Goal: Information Seeking & Learning: Learn about a topic

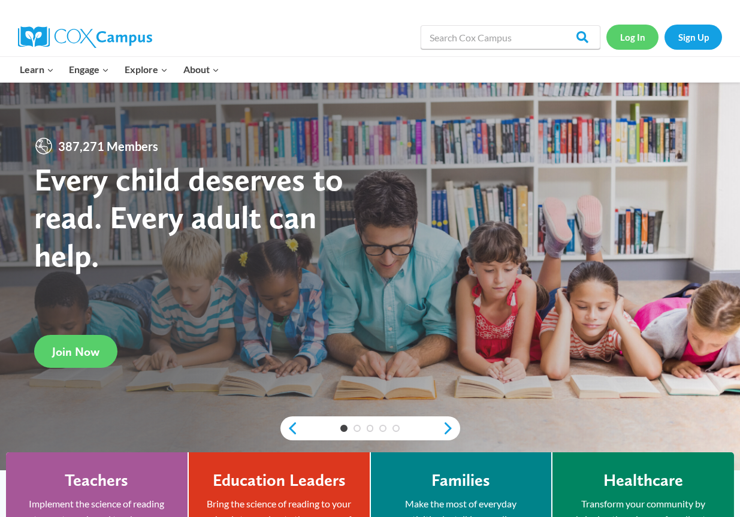
click at [634, 36] on link "Log In" at bounding box center [632, 37] width 52 height 25
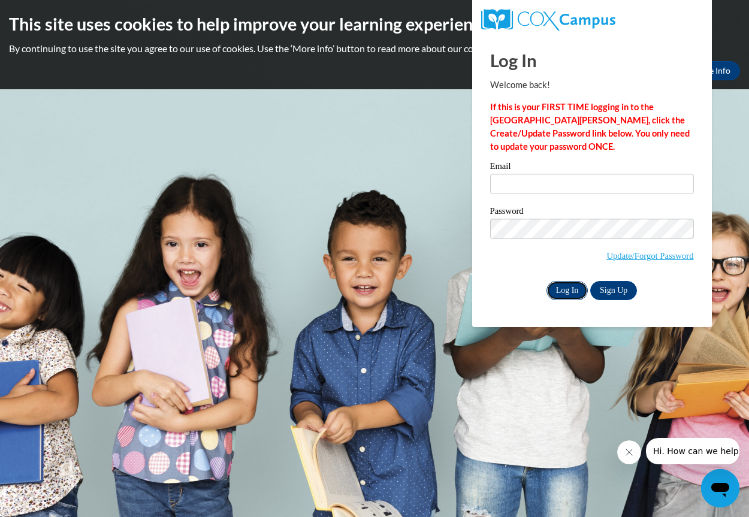
click at [564, 285] on input "Log In" at bounding box center [567, 290] width 42 height 19
click at [534, 182] on input "Email" at bounding box center [592, 184] width 204 height 20
type input "cassiedyc@comcast.net"
click at [566, 293] on input "Log In" at bounding box center [567, 290] width 42 height 19
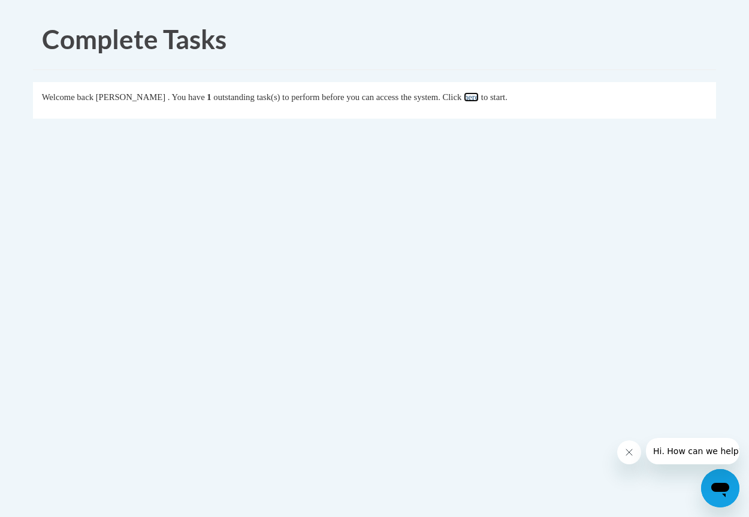
click at [479, 94] on link "here" at bounding box center [471, 97] width 15 height 10
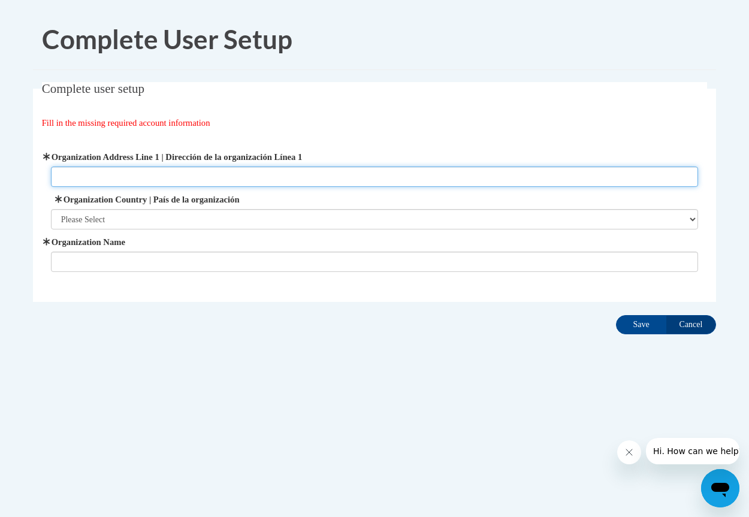
click at [196, 174] on input "Organization Address Line 1 | Dirección de la organización Línea 1" at bounding box center [375, 177] width 648 height 20
type input "138 BACKSHELL ROAD"
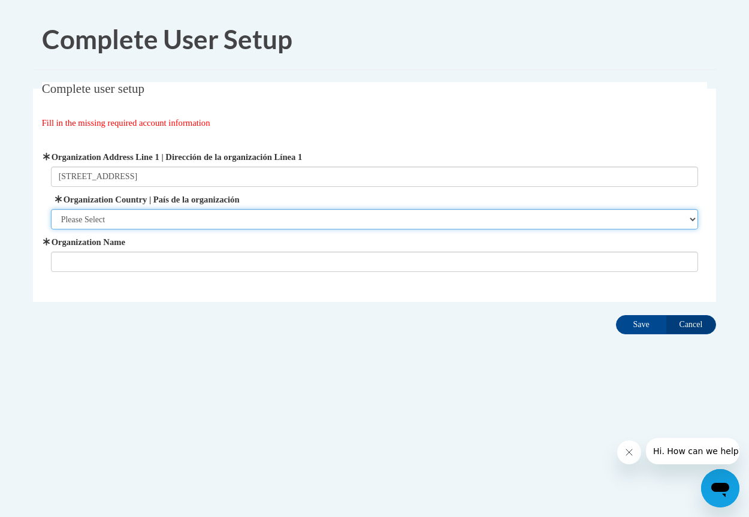
click at [123, 214] on select "Please Select United States | Estados Unidos Outside of the United States | Fue…" at bounding box center [375, 219] width 648 height 20
select select "ad49bcad-a171-4b2e-b99c-48b446064914"
click at [51, 209] on select "Please Select United States | Estados Unidos Outside of the United States | Fue…" at bounding box center [375, 219] width 648 height 20
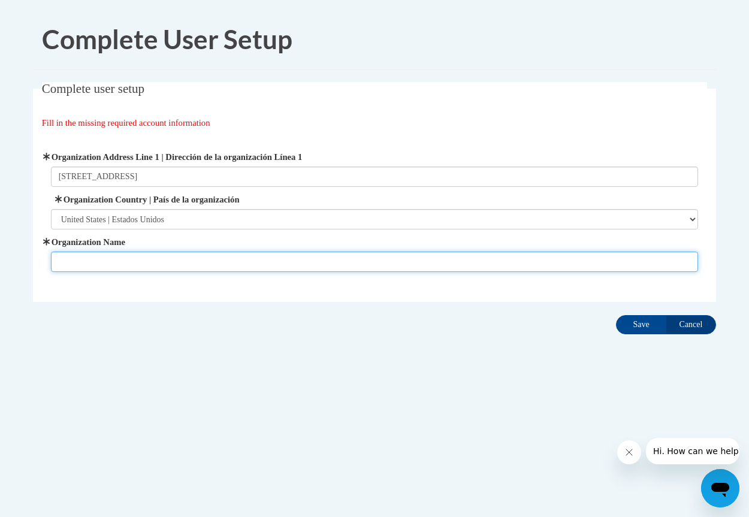
click at [119, 253] on input "Organization Name" at bounding box center [375, 262] width 648 height 20
click at [117, 264] on input "Organization Name" at bounding box center [375, 262] width 648 height 20
type input "Cassie's Daycare"
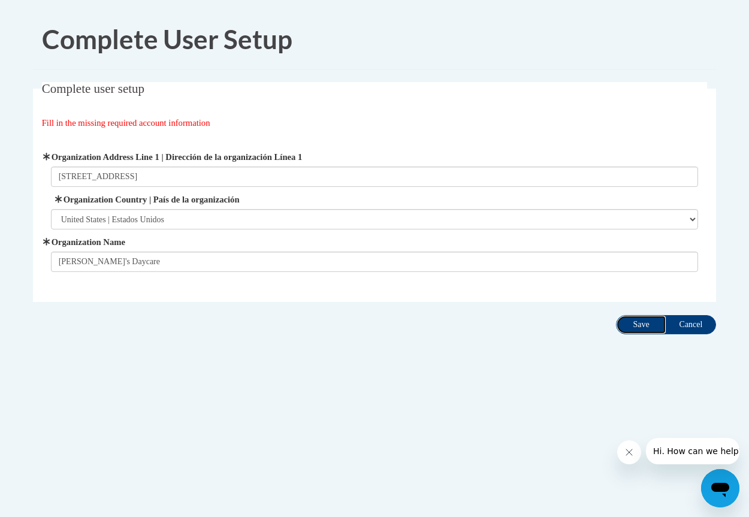
click at [647, 323] on input "Save" at bounding box center [641, 324] width 50 height 19
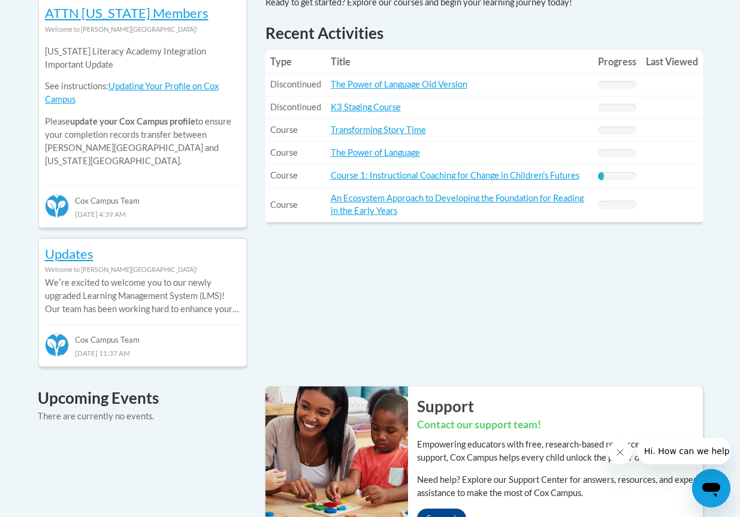
scroll to position [539, 0]
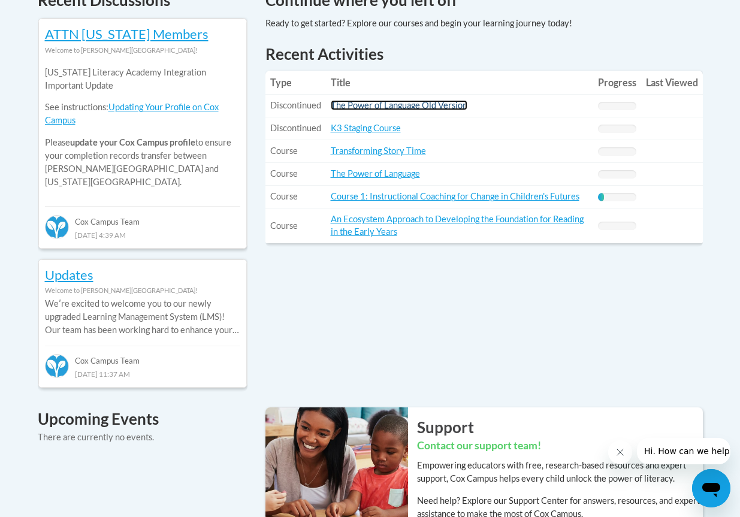
click at [382, 107] on link "The Power of Language Old Version" at bounding box center [399, 105] width 137 height 10
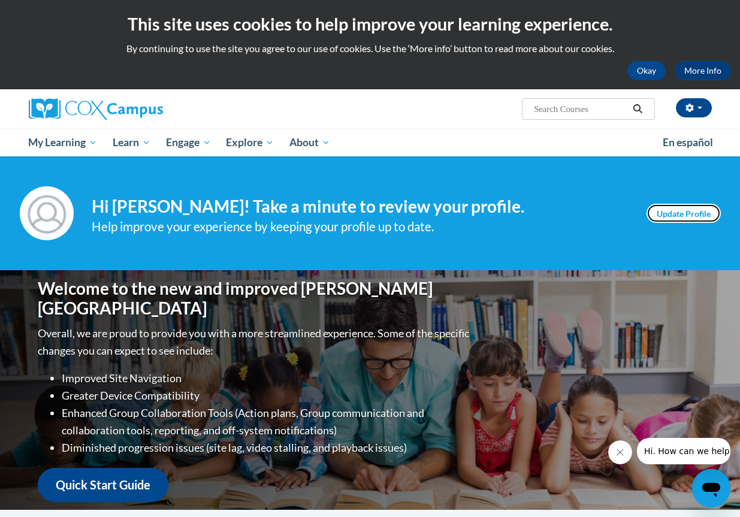
click at [675, 209] on link "Update Profile" at bounding box center [683, 213] width 74 height 19
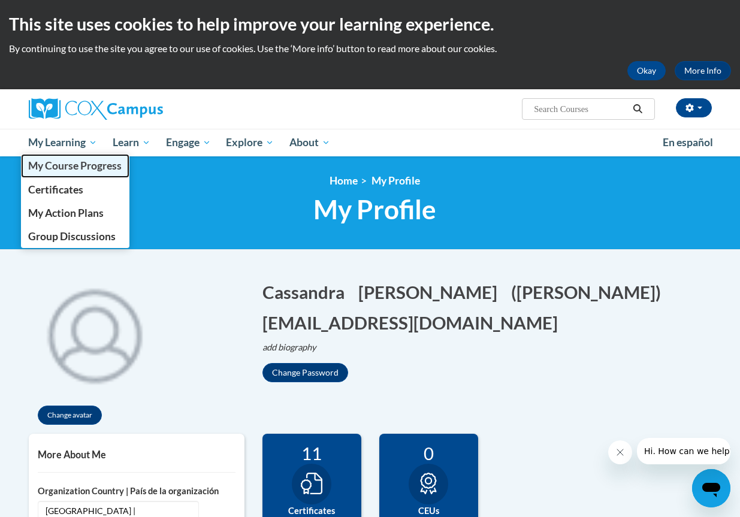
click at [54, 163] on span "My Course Progress" at bounding box center [74, 165] width 93 height 13
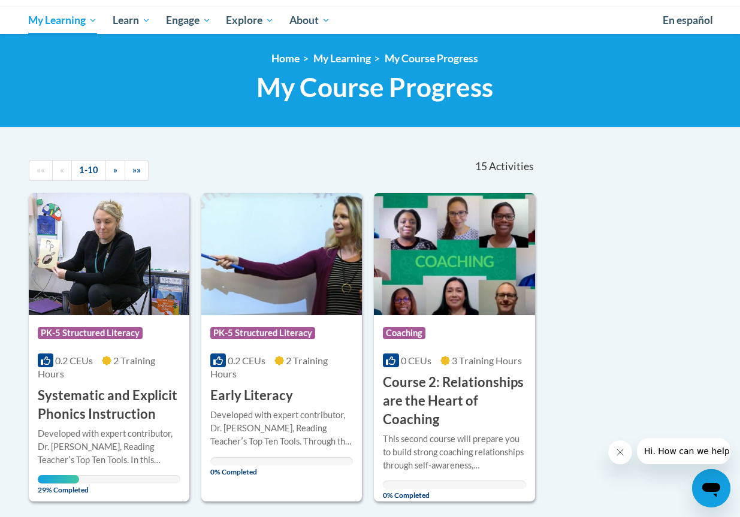
scroll to position [120, 0]
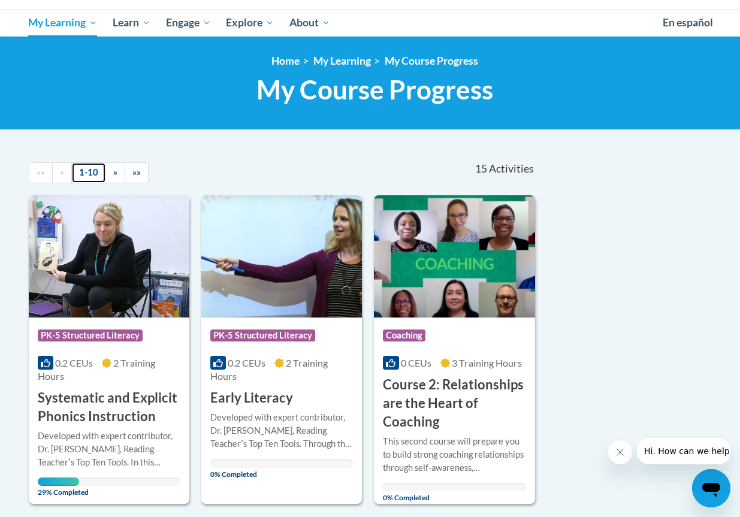
click at [83, 170] on link "1-10" at bounding box center [88, 172] width 35 height 21
click at [114, 179] on link "»" at bounding box center [115, 172] width 20 height 21
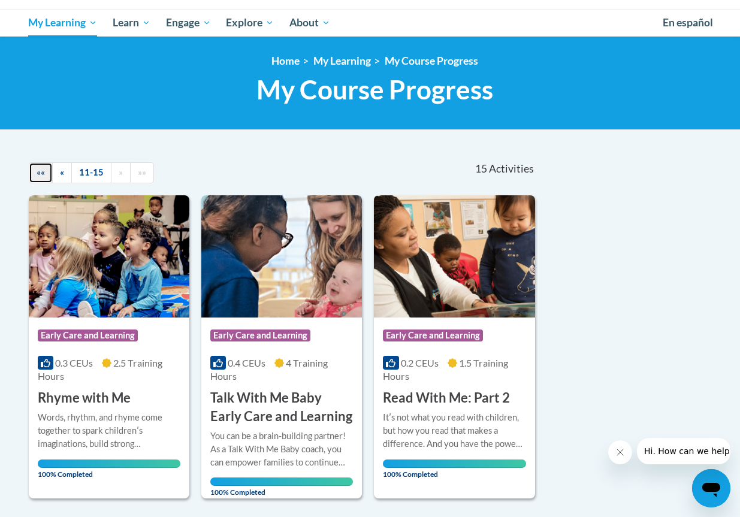
click at [40, 174] on span "««" at bounding box center [41, 172] width 8 height 10
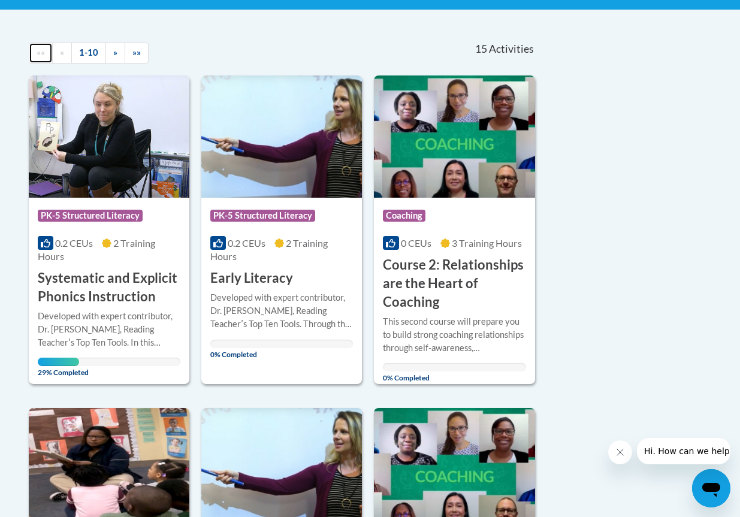
scroll to position [240, 0]
click at [89, 267] on div "Course Category: PK-5 Structured Literacy 0.2 CEUs 2 Training Hours COURSE Syst…" at bounding box center [109, 252] width 161 height 108
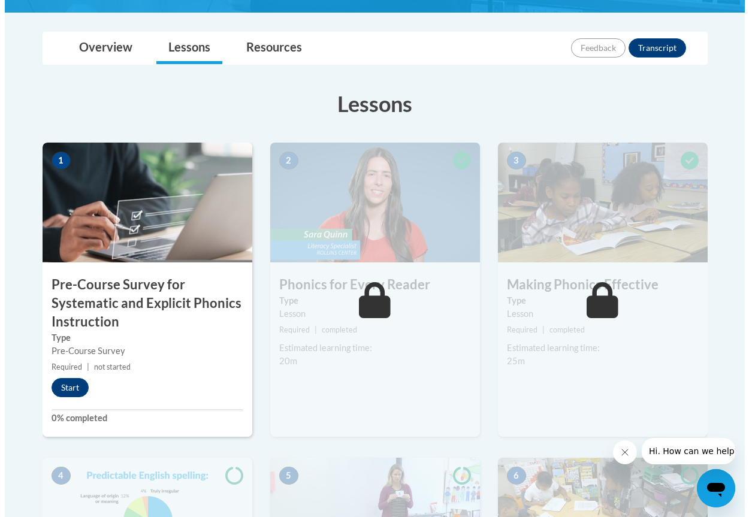
scroll to position [300, 0]
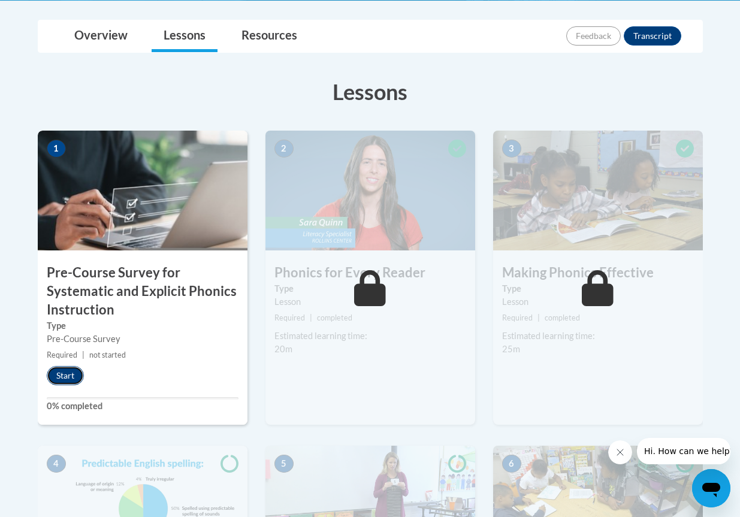
click at [65, 375] on button "Start" at bounding box center [65, 375] width 37 height 19
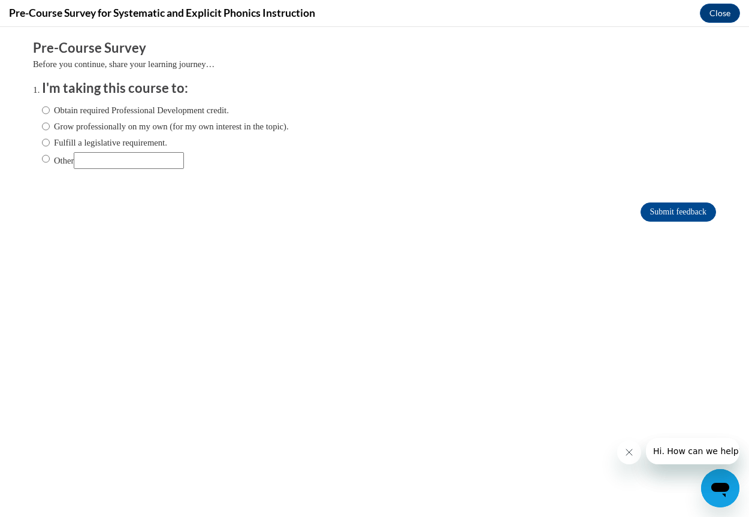
scroll to position [0, 0]
